Goal: Task Accomplishment & Management: Use online tool/utility

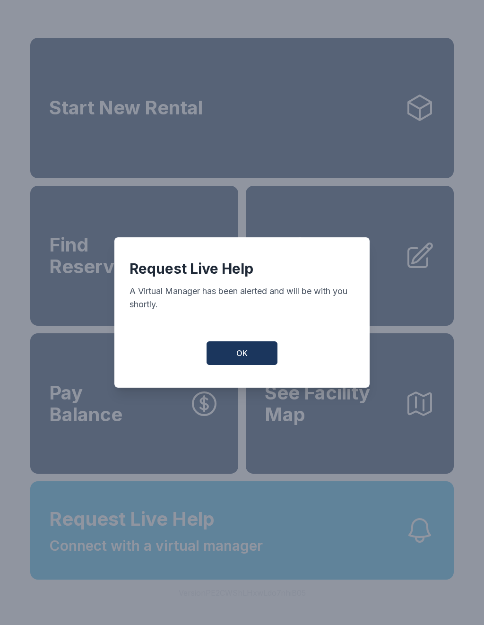
click at [242, 365] on button "OK" at bounding box center [242, 354] width 71 height 24
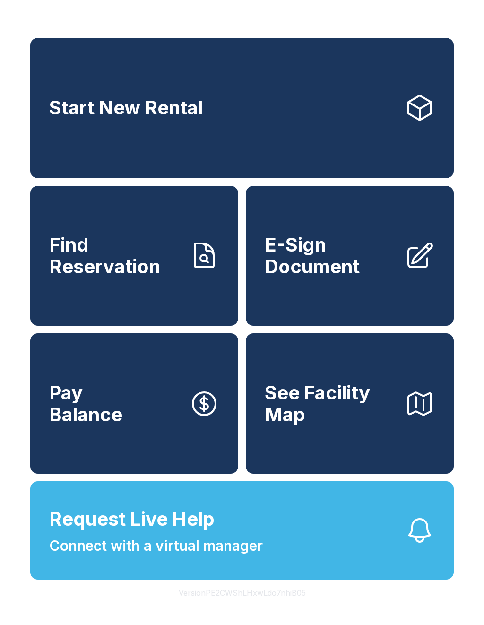
click at [234, 580] on button "Request Live Help Connect with a virtual manager" at bounding box center [242, 531] width 424 height 98
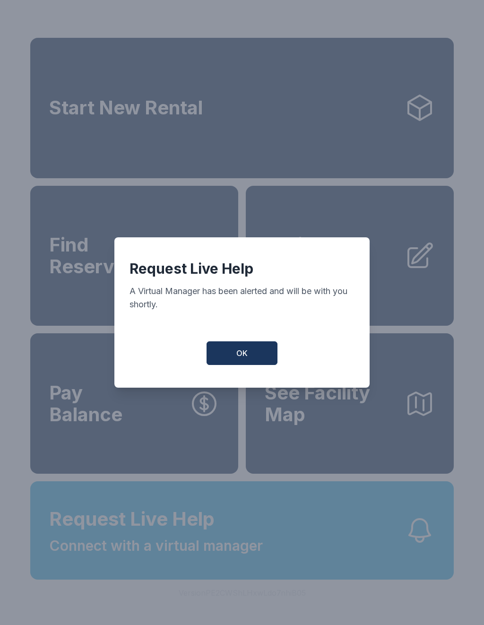
click at [241, 365] on button "OK" at bounding box center [242, 354] width 71 height 24
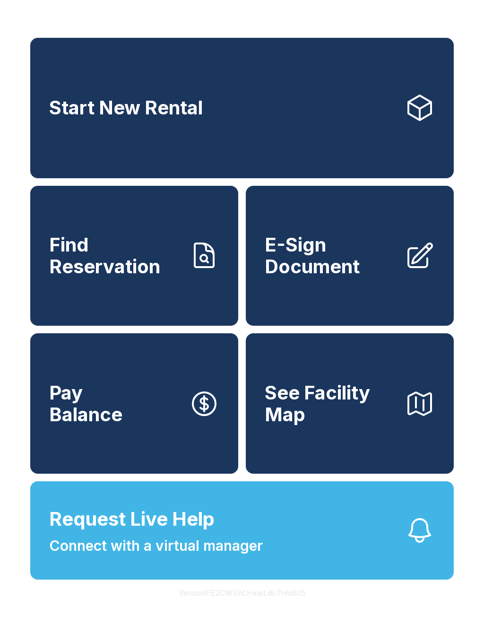
click at [368, 293] on link "E-Sign Document" at bounding box center [350, 256] width 208 height 140
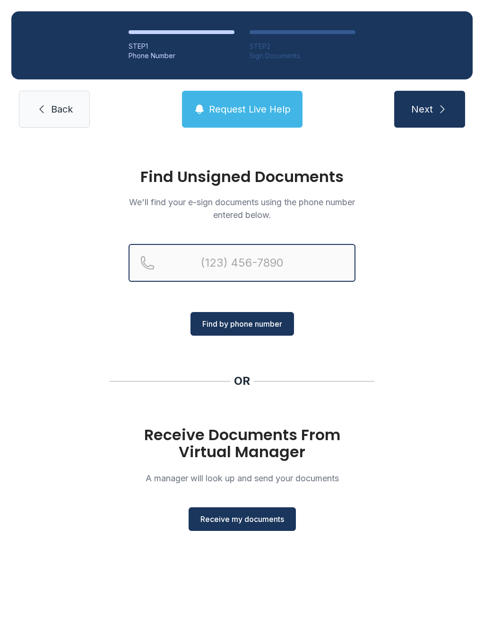
click at [243, 262] on input "Reservation phone number" at bounding box center [242, 263] width 227 height 38
type input "("
click at [53, 110] on span "Back" at bounding box center [62, 109] width 22 height 13
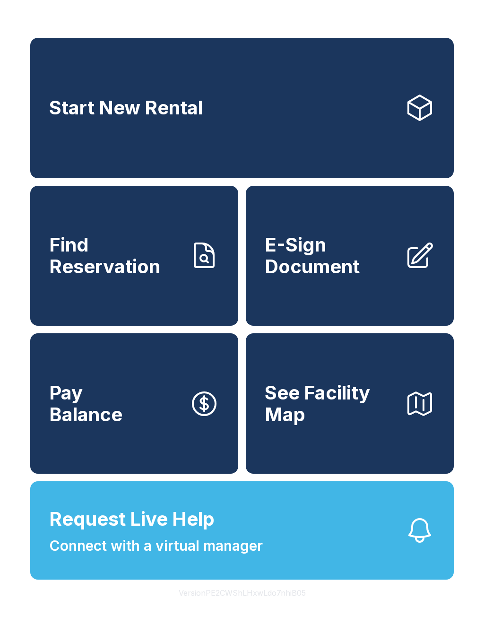
click at [333, 293] on link "E-Sign Document" at bounding box center [350, 256] width 208 height 140
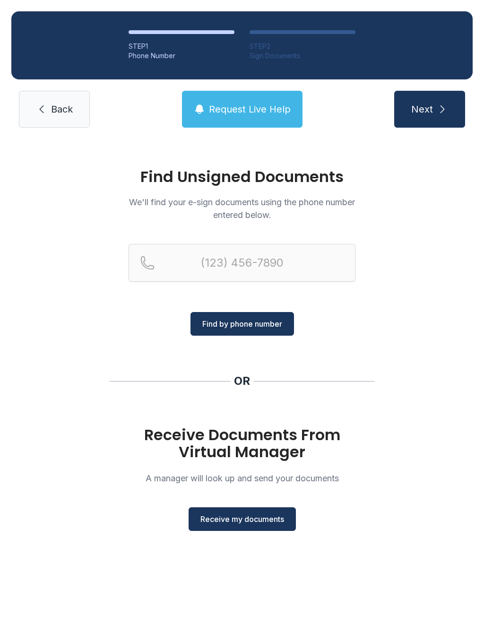
click at [262, 516] on span "Receive my documents" at bounding box center [243, 519] width 84 height 11
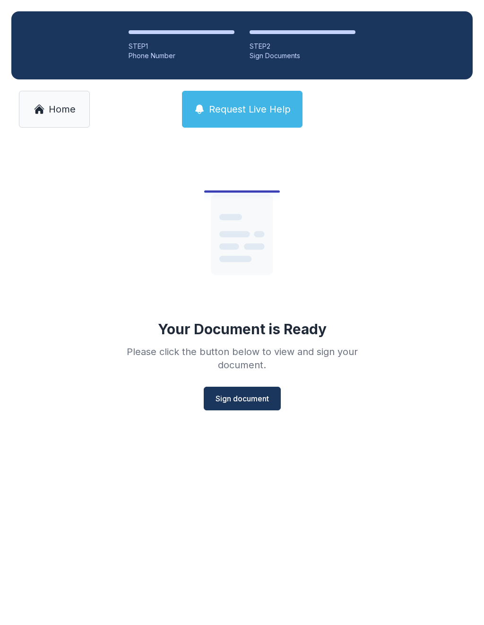
click at [259, 395] on span "Sign document" at bounding box center [242, 398] width 53 height 11
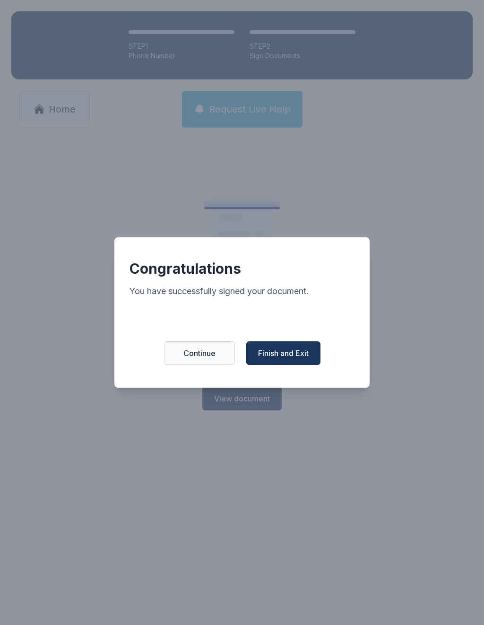
click at [294, 352] on span "Finish and Exit" at bounding box center [283, 353] width 51 height 11
